Goal: Transaction & Acquisition: Purchase product/service

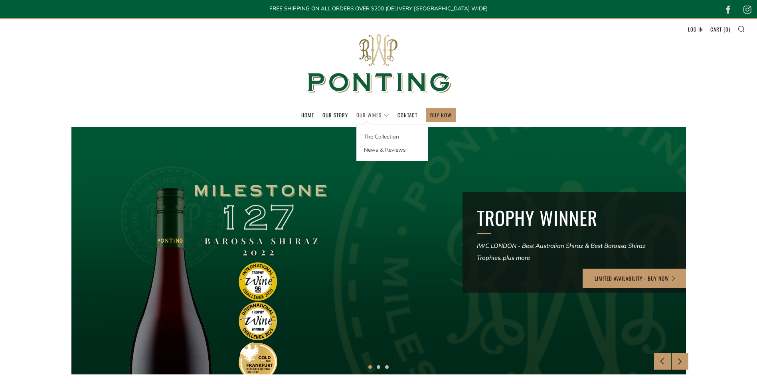
click at [372, 115] on link "Our Wines" at bounding box center [373, 115] width 33 height 13
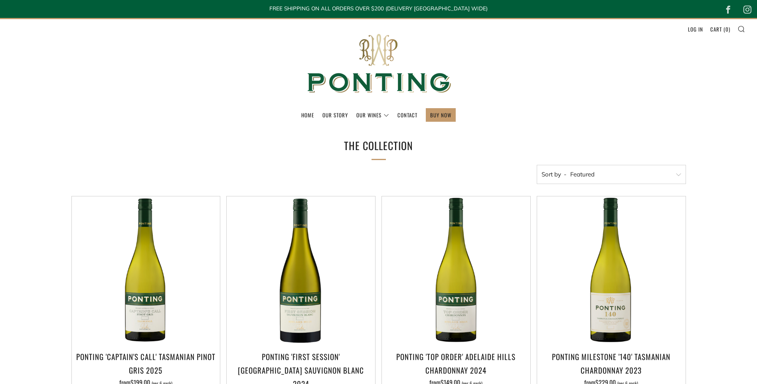
click at [295, 115] on ul "Home Our Story Our Wines The Collection News & Reviews" at bounding box center [378, 115] width 733 height 14
click at [312, 114] on link "Home" at bounding box center [307, 115] width 13 height 13
